Goal: Transaction & Acquisition: Obtain resource

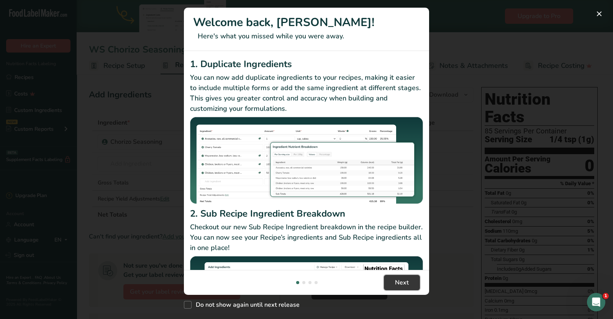
click at [398, 284] on span "Next" at bounding box center [402, 282] width 14 height 9
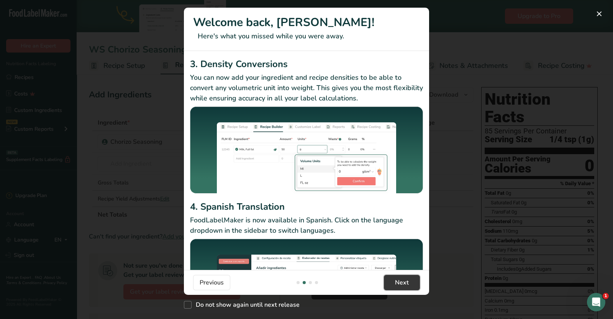
click at [398, 284] on span "Next" at bounding box center [402, 282] width 14 height 9
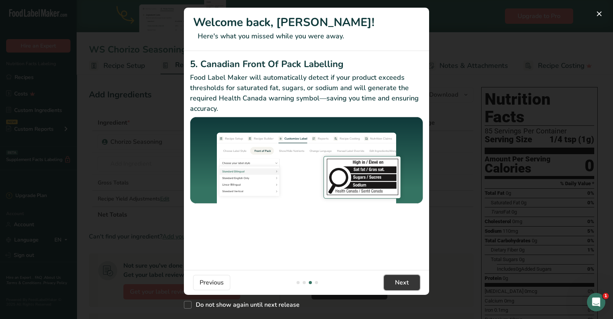
click at [398, 284] on span "Next" at bounding box center [402, 282] width 14 height 9
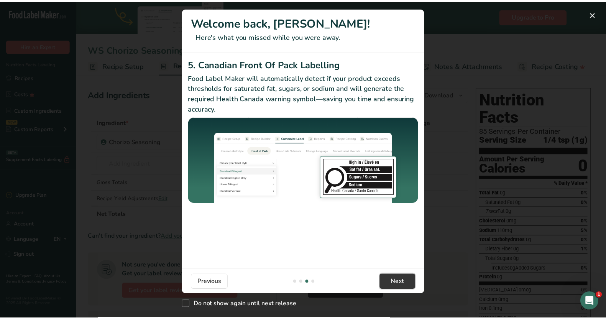
scroll to position [0, 735]
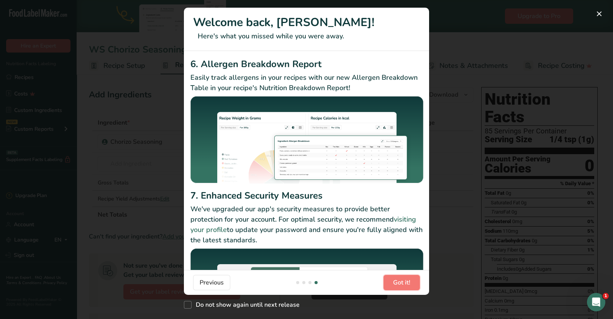
click at [398, 284] on span "Got it!" at bounding box center [401, 282] width 17 height 9
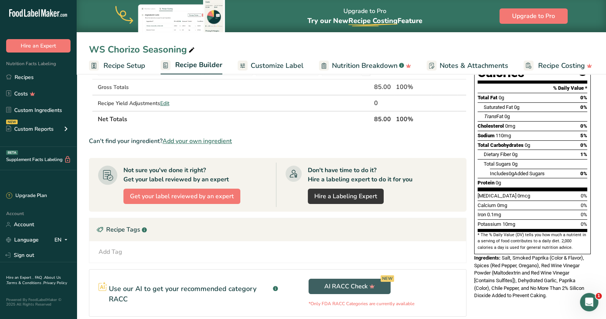
scroll to position [0, 0]
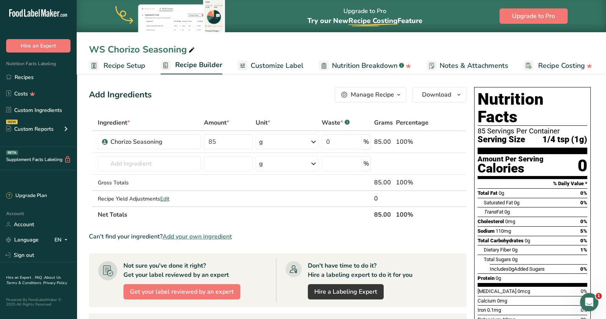
drag, startPoint x: 16, startPoint y: 75, endPoint x: 35, endPoint y: 76, distance: 19.6
click at [16, 75] on link "Recipes" at bounding box center [38, 77] width 77 height 15
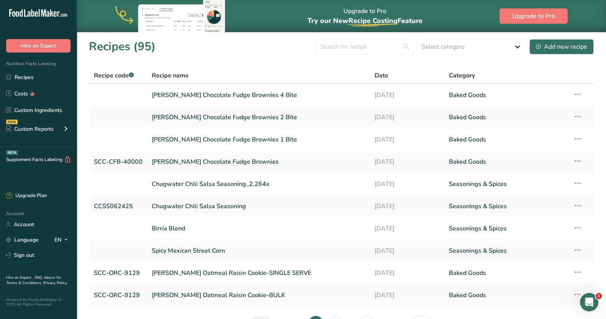
click at [207, 137] on link "[PERSON_NAME] Chocolate Fudge Brownies 1 Bite" at bounding box center [258, 139] width 213 height 16
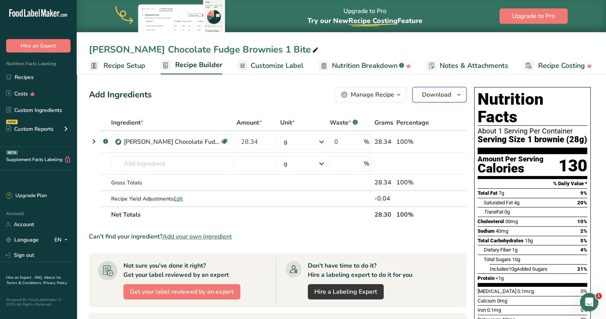
click at [458, 97] on icon "button" at bounding box center [459, 95] width 6 height 10
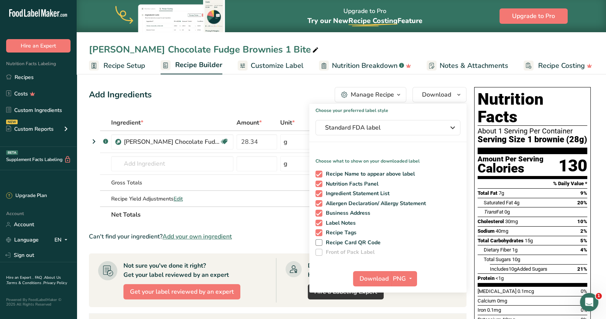
click at [318, 174] on span at bounding box center [318, 174] width 7 height 7
click at [318, 174] on input "Recipe Name to appear above label" at bounding box center [317, 173] width 5 height 5
checkbox input "false"
click at [317, 195] on span at bounding box center [318, 193] width 7 height 7
click at [317, 195] on input "Ingredient Statement List" at bounding box center [317, 193] width 5 height 5
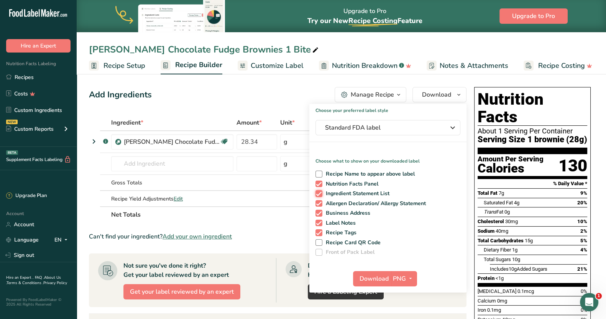
checkbox input "false"
click at [317, 204] on span at bounding box center [318, 203] width 7 height 7
click at [317, 204] on input "Allergen Declaration/ Allergy Statement" at bounding box center [317, 203] width 5 height 5
checkbox input "false"
click at [318, 214] on span at bounding box center [318, 213] width 7 height 7
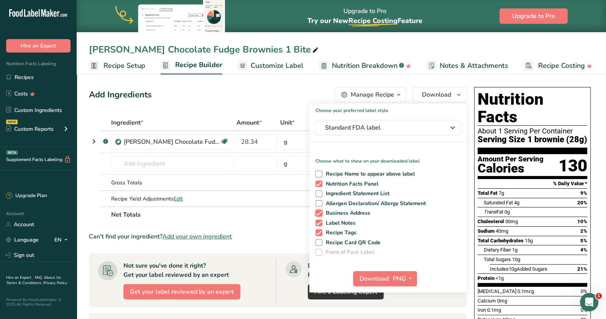
click at [318, 214] on input "Business Address" at bounding box center [317, 212] width 5 height 5
checkbox input "false"
click at [318, 223] on span at bounding box center [318, 223] width 7 height 7
click at [318, 223] on input "Label Notes" at bounding box center [317, 222] width 5 height 5
checkbox input "false"
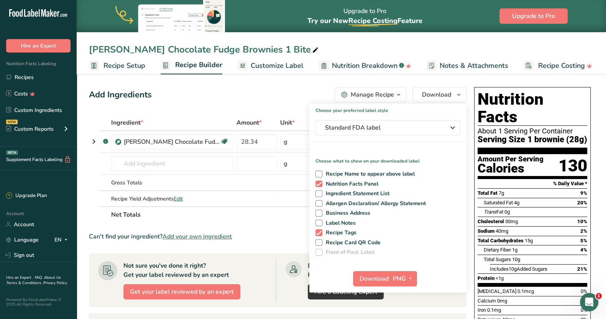
click at [319, 234] on span at bounding box center [318, 232] width 7 height 7
click at [319, 234] on input "Recipe Tags" at bounding box center [317, 232] width 5 height 5
checkbox input "false"
click at [367, 276] on span "Download" at bounding box center [373, 278] width 29 height 9
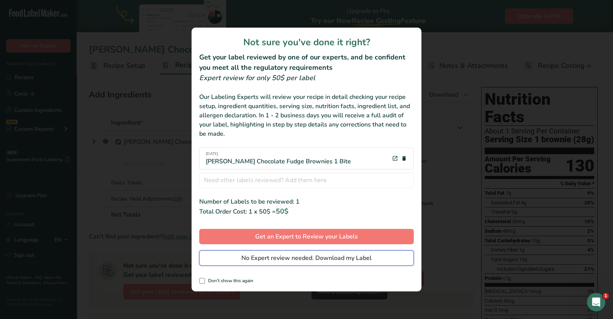
click at [295, 257] on span "No Expert review needed. Download my Label" at bounding box center [306, 257] width 130 height 9
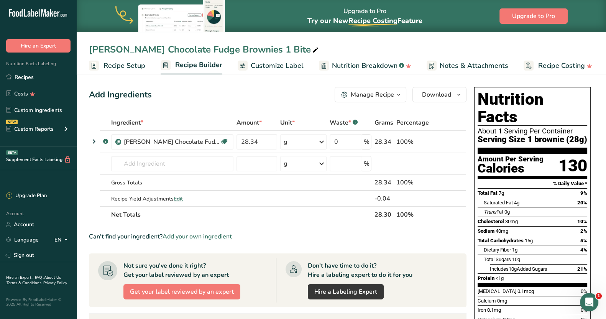
click at [13, 76] on link "Recipes" at bounding box center [38, 77] width 77 height 15
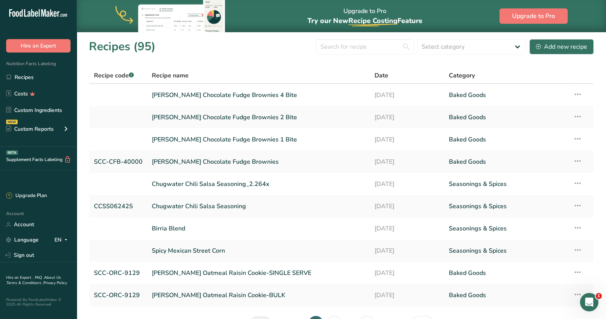
click at [212, 121] on link "[PERSON_NAME] Chocolate Fudge Brownies 2 Bite" at bounding box center [258, 117] width 213 height 16
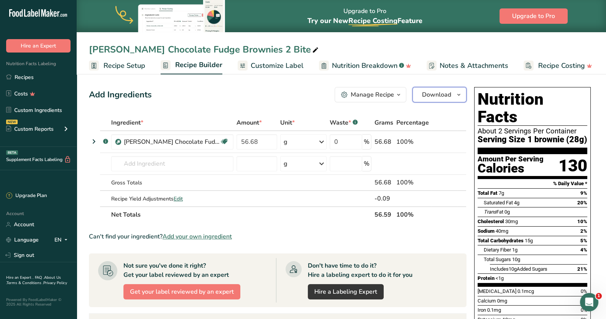
click at [458, 95] on icon "button" at bounding box center [459, 95] width 6 height 10
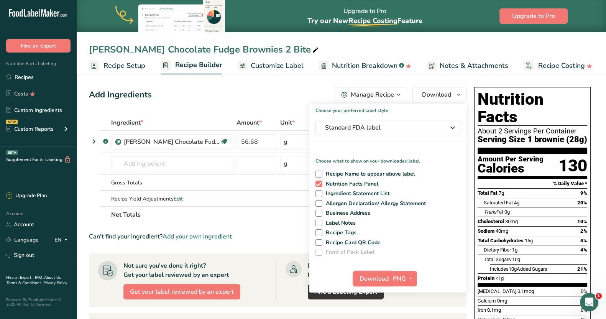
click at [372, 277] on span "Download" at bounding box center [373, 278] width 29 height 9
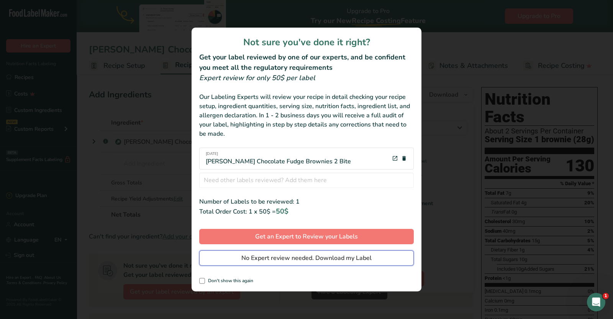
click at [328, 257] on span "No Expert review needed. Download my Label" at bounding box center [306, 257] width 130 height 9
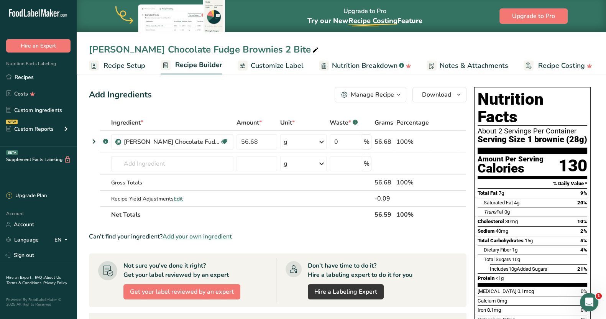
click at [28, 75] on link "Recipes" at bounding box center [38, 77] width 77 height 15
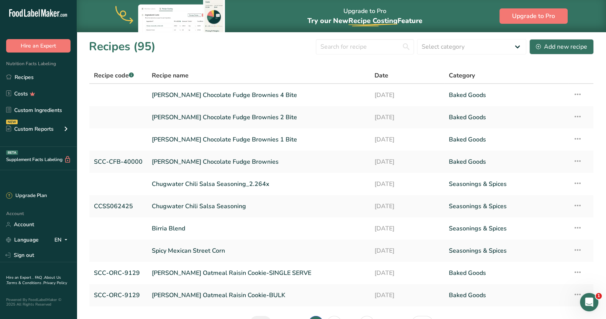
click at [246, 94] on link "[PERSON_NAME] Chocolate Fudge Brownies 4 Bite" at bounding box center [258, 95] width 213 height 16
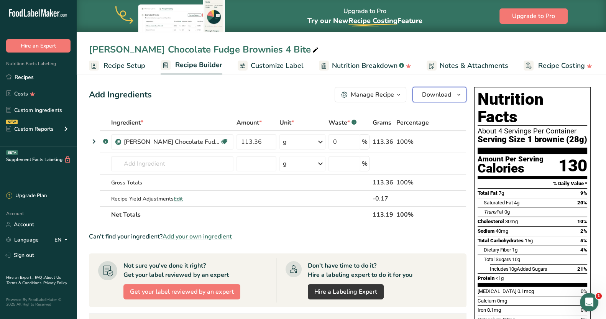
click at [462, 90] on icon "button" at bounding box center [459, 95] width 6 height 10
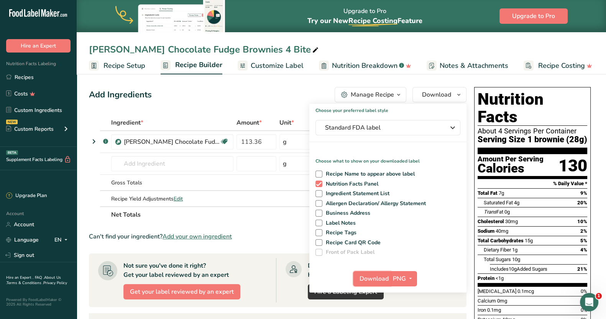
click at [368, 277] on span "Download" at bounding box center [373, 278] width 29 height 9
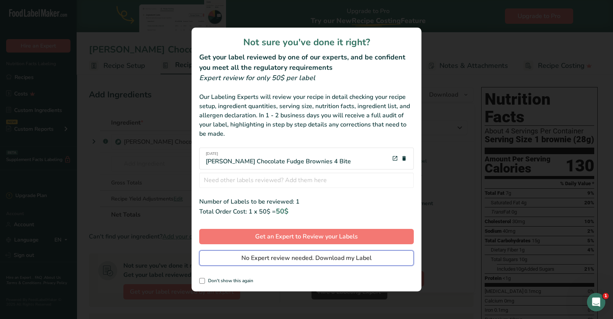
click at [293, 261] on span "No Expert review needed. Download my Label" at bounding box center [306, 257] width 130 height 9
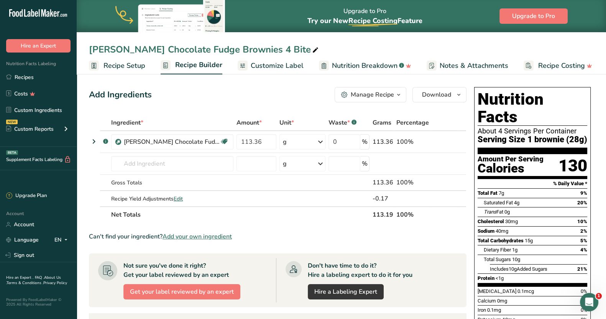
click at [294, 94] on div "Add Ingredients Manage Recipe Delete Recipe Duplicate Recipe Scale Recipe Save …" at bounding box center [277, 94] width 377 height 15
click at [459, 94] on icon "button" at bounding box center [459, 95] width 6 height 10
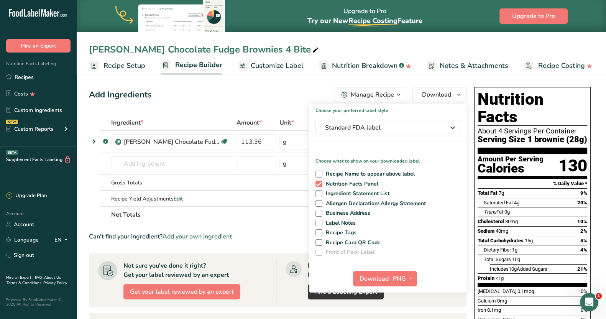
click at [321, 182] on span at bounding box center [318, 184] width 7 height 7
click at [320, 182] on input "Nutrition Facts Panel" at bounding box center [317, 183] width 5 height 5
checkbox input "false"
click at [318, 192] on span at bounding box center [318, 193] width 7 height 7
click at [318, 192] on input "Ingredient Statement List" at bounding box center [317, 193] width 5 height 5
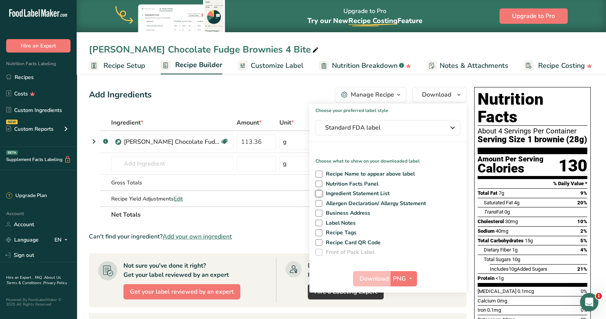
checkbox input "true"
click at [375, 276] on span "Download" at bounding box center [373, 278] width 29 height 9
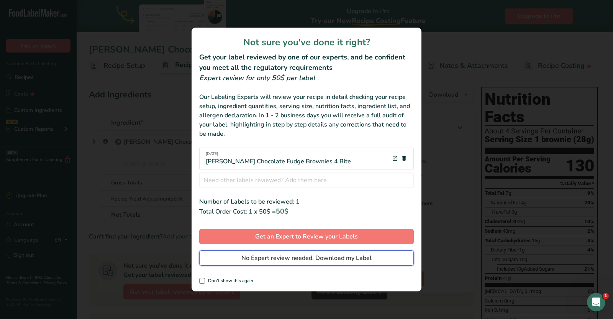
click at [307, 259] on span "No Expert review needed. Download my Label" at bounding box center [306, 257] width 130 height 9
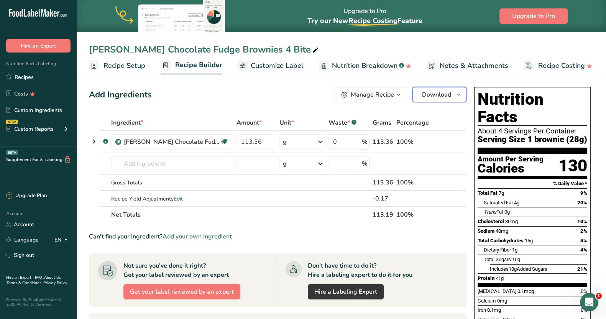
click at [460, 93] on icon "button" at bounding box center [459, 95] width 6 height 10
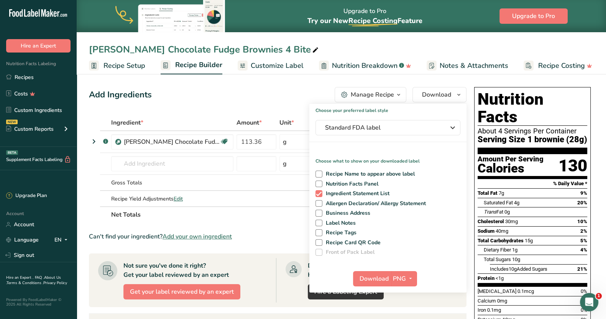
click at [320, 202] on span at bounding box center [318, 203] width 7 height 7
click at [320, 202] on input "Allergen Declaration/ Allergy Statement" at bounding box center [317, 203] width 5 height 5
checkbox input "true"
click at [377, 277] on span "Download" at bounding box center [373, 278] width 29 height 9
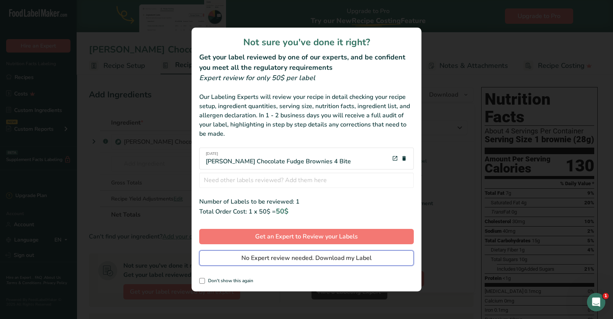
click at [305, 256] on span "No Expert review needed. Download my Label" at bounding box center [306, 257] width 130 height 9
